Goal: Book appointment/travel/reservation

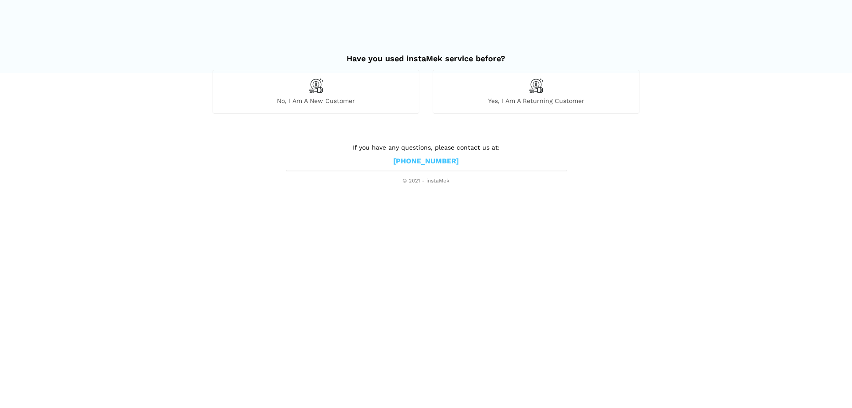
drag, startPoint x: 328, startPoint y: 90, endPoint x: 337, endPoint y: 91, distance: 8.9
click at [330, 90] on div "No, I am a new customer" at bounding box center [315, 91] width 207 height 43
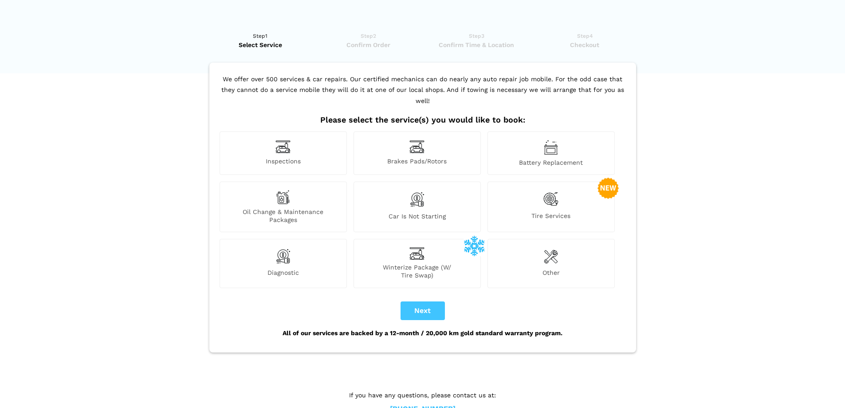
click at [284, 157] on span "Inspections" at bounding box center [283, 161] width 126 height 9
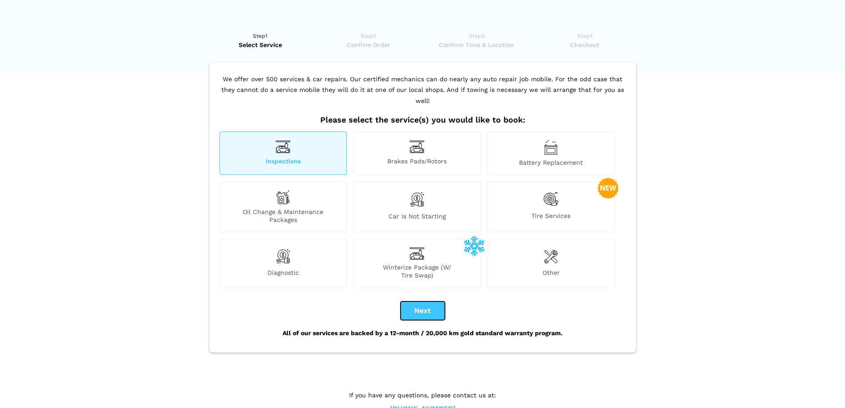
click at [428, 305] on button "Next" at bounding box center [423, 310] width 44 height 19
checkbox input "true"
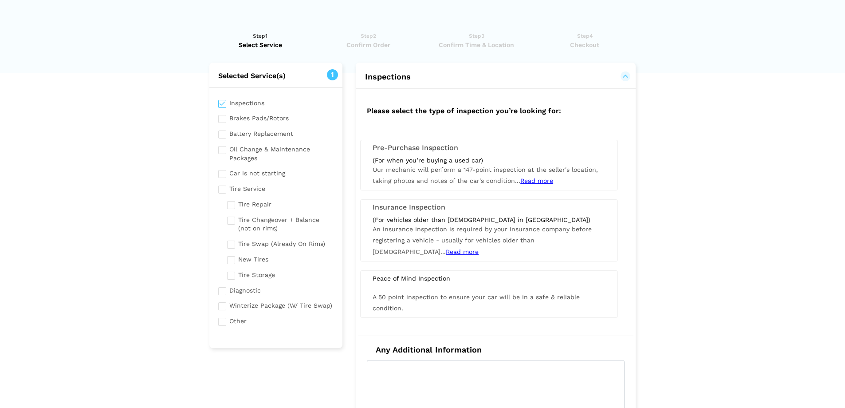
click at [409, 163] on div "(For when you’re buying a used car)" at bounding box center [489, 160] width 233 height 8
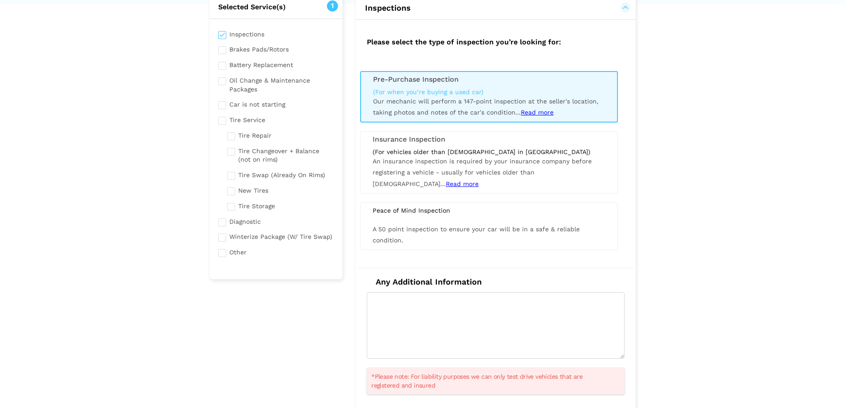
scroll to position [133, 0]
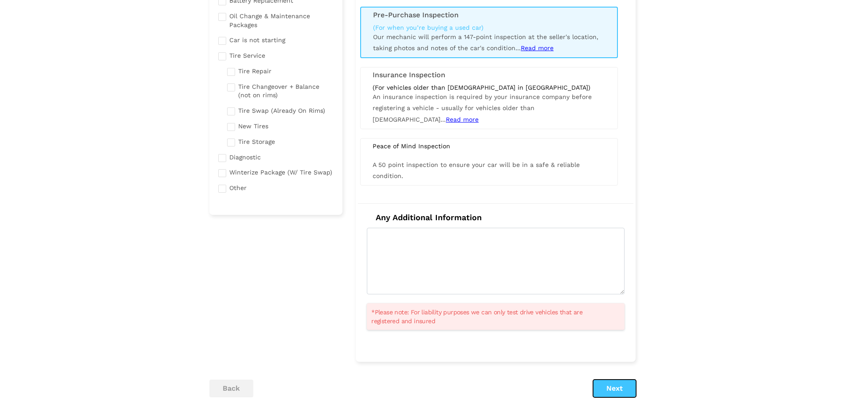
click at [612, 392] on button "Next" at bounding box center [614, 388] width 43 height 18
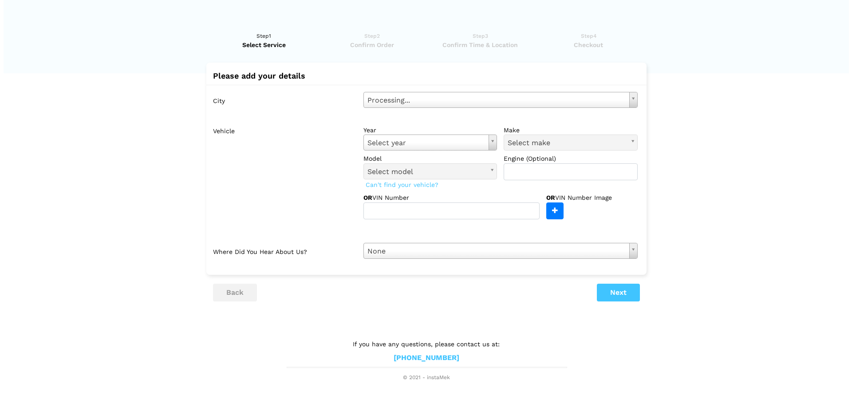
scroll to position [0, 0]
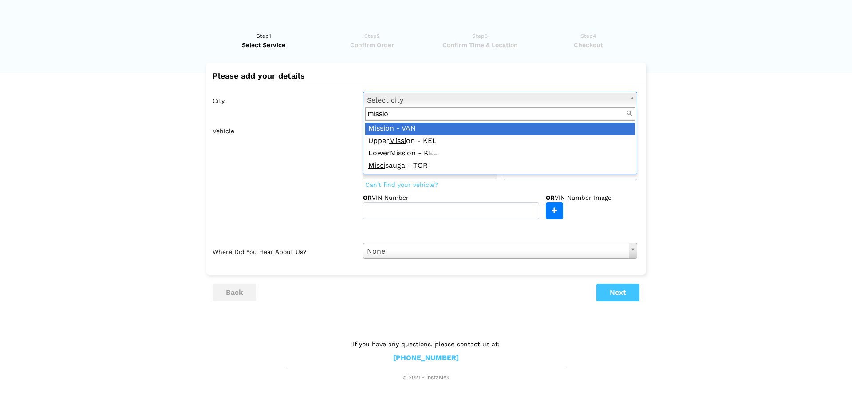
type input "mission"
